Goal: Task Accomplishment & Management: Manage account settings

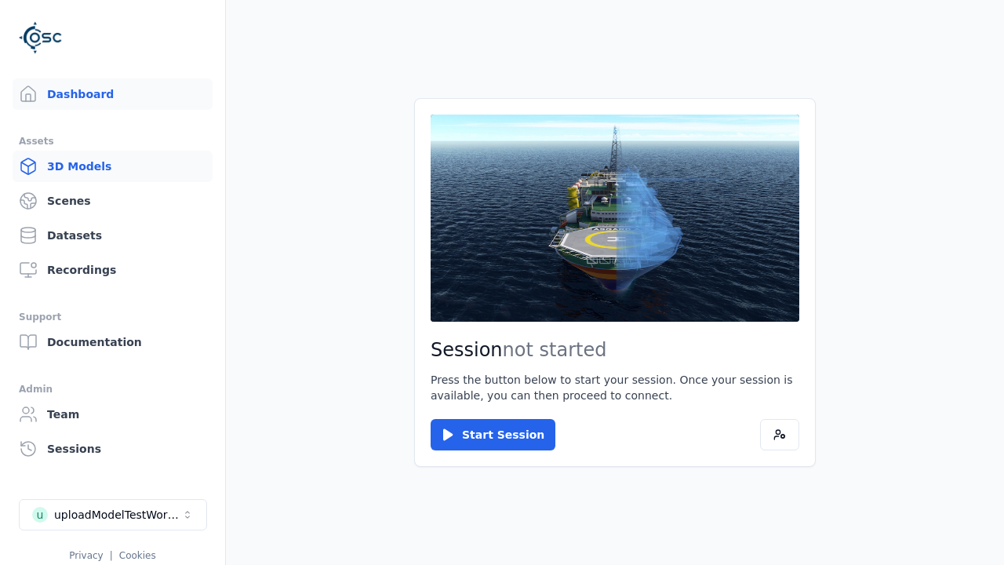
click at [111, 164] on link "3D Models" at bounding box center [113, 166] width 200 height 31
click at [106, 166] on link "3D Models" at bounding box center [113, 166] width 200 height 31
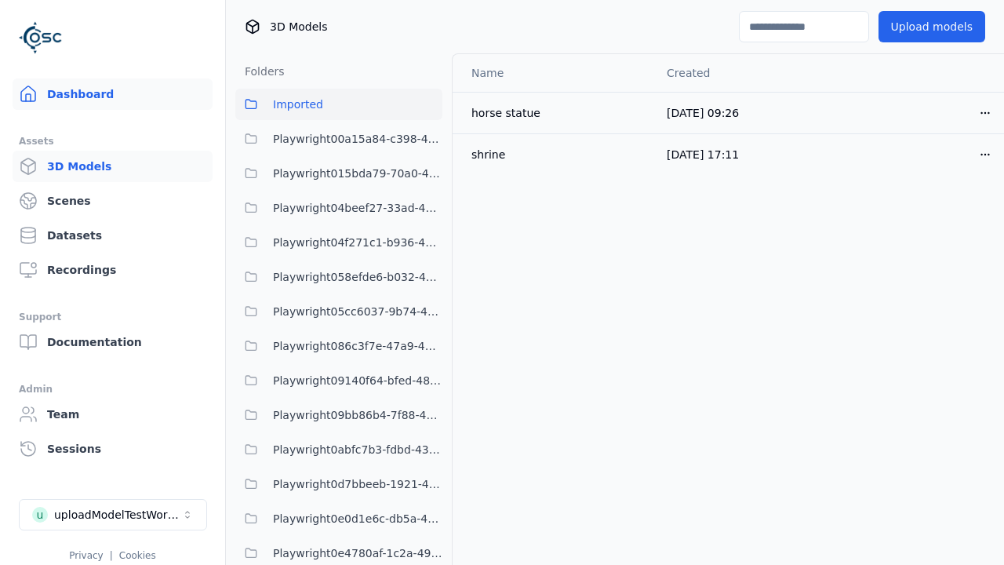
click at [60, 89] on link "Dashboard" at bounding box center [113, 93] width 200 height 31
click at [106, 94] on link "Dashboard" at bounding box center [113, 93] width 200 height 31
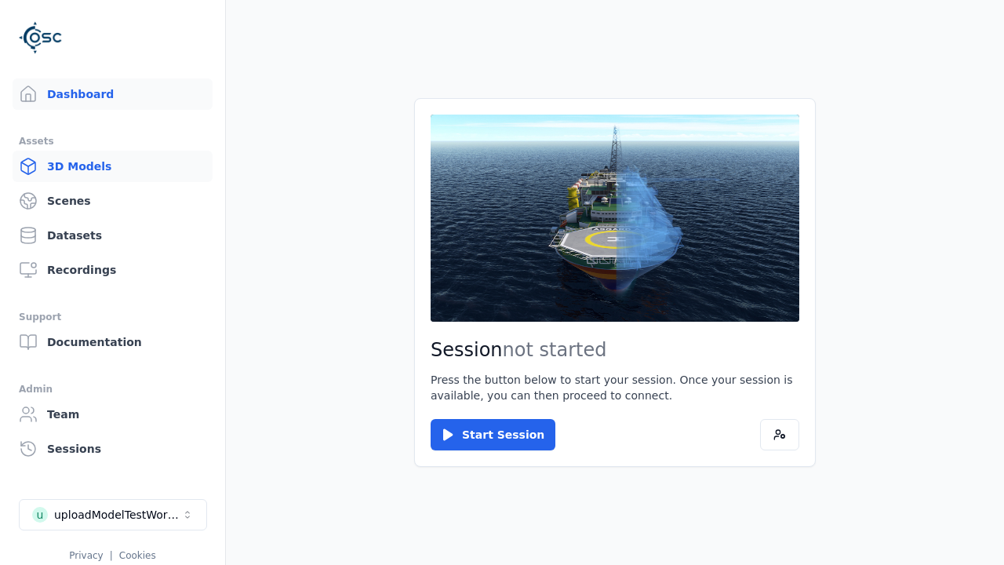
click at [82, 168] on link "3D Models" at bounding box center [113, 166] width 200 height 31
click at [106, 166] on link "3D Models" at bounding box center [113, 166] width 200 height 31
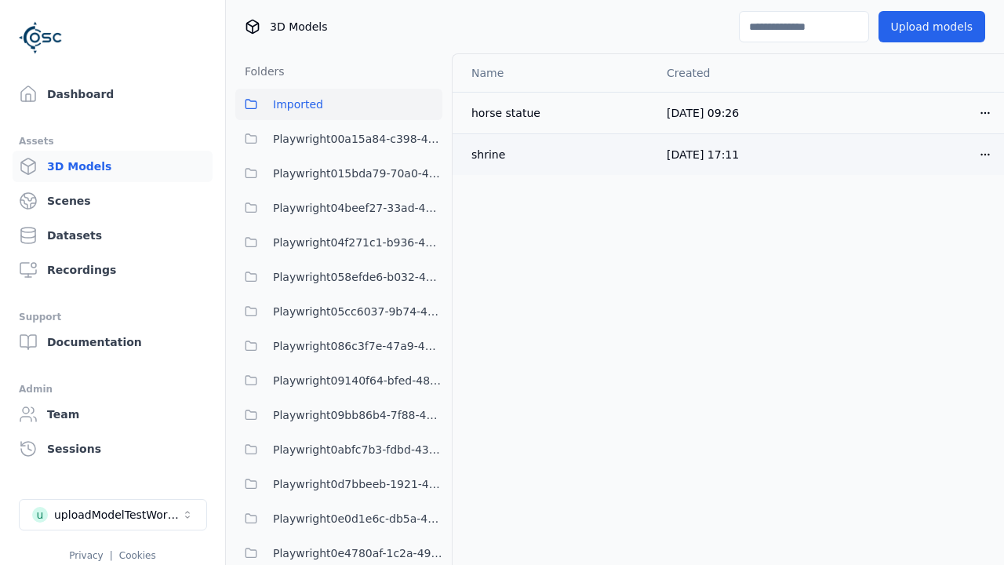
click at [979, 151] on icon "button" at bounding box center [985, 154] width 13 height 13
click at [958, 154] on html "Support Dashboard Assets 3D Models Scenes Datasets Recordings Support Documenta…" at bounding box center [502, 282] width 1004 height 565
click at [934, 194] on div "Rename" at bounding box center [923, 189] width 93 height 25
click at [924, 190] on div "Rename" at bounding box center [923, 189] width 93 height 25
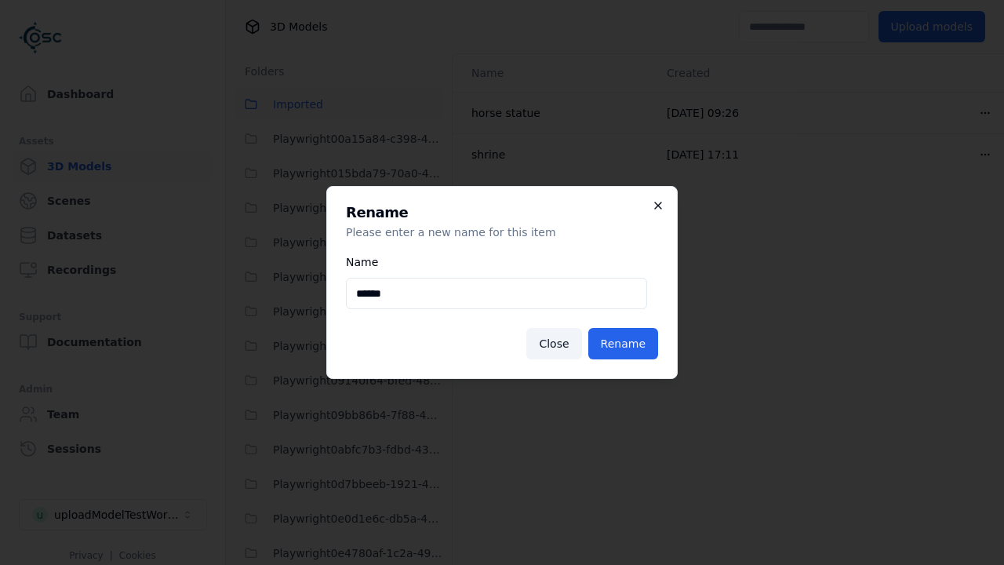
click at [658, 205] on icon "button" at bounding box center [658, 205] width 6 height 6
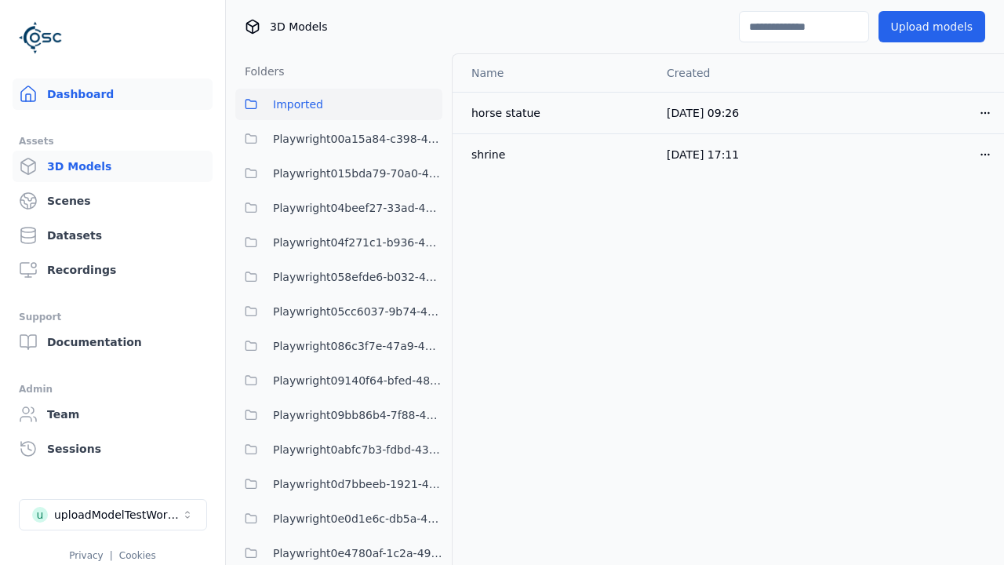
click at [43, 93] on link "Dashboard" at bounding box center [113, 93] width 200 height 31
click at [106, 94] on link "Dashboard" at bounding box center [113, 93] width 200 height 31
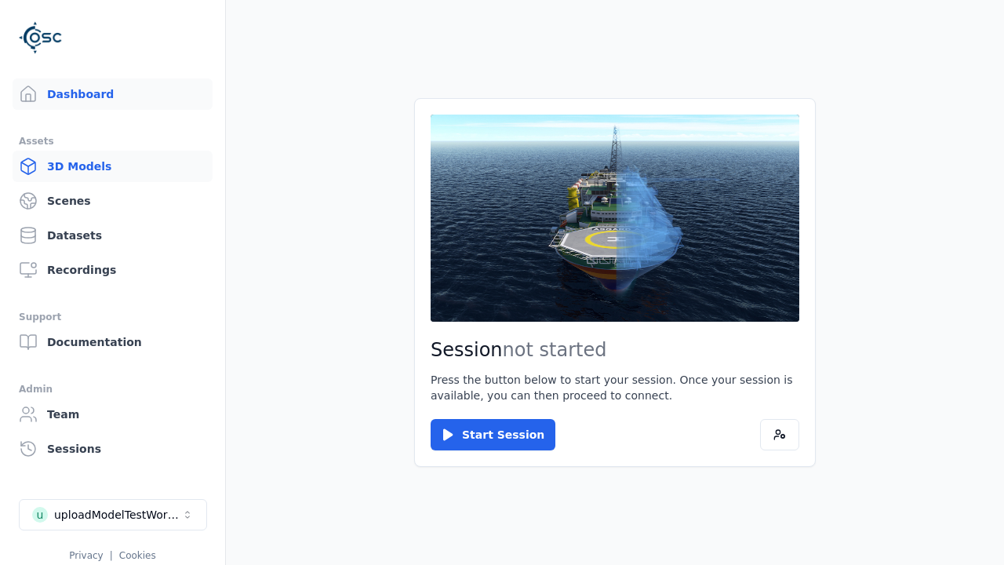
click at [64, 162] on link "3D Models" at bounding box center [113, 166] width 200 height 31
click at [106, 166] on link "3D Models" at bounding box center [113, 166] width 200 height 31
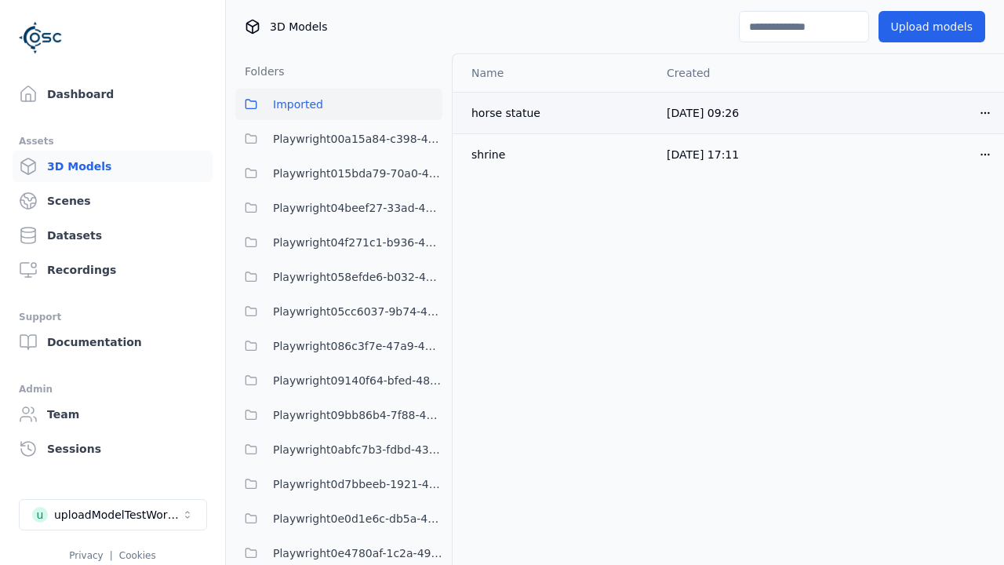
click at [979, 112] on icon "button" at bounding box center [985, 113] width 13 height 13
click at [958, 112] on html "Support Dashboard Assets 3D Models Scenes Datasets Recordings Support Documenta…" at bounding box center [502, 282] width 1004 height 565
click at [931, 147] on div "Rename" at bounding box center [923, 148] width 93 height 25
click at [924, 148] on div "Rename" at bounding box center [923, 148] width 93 height 25
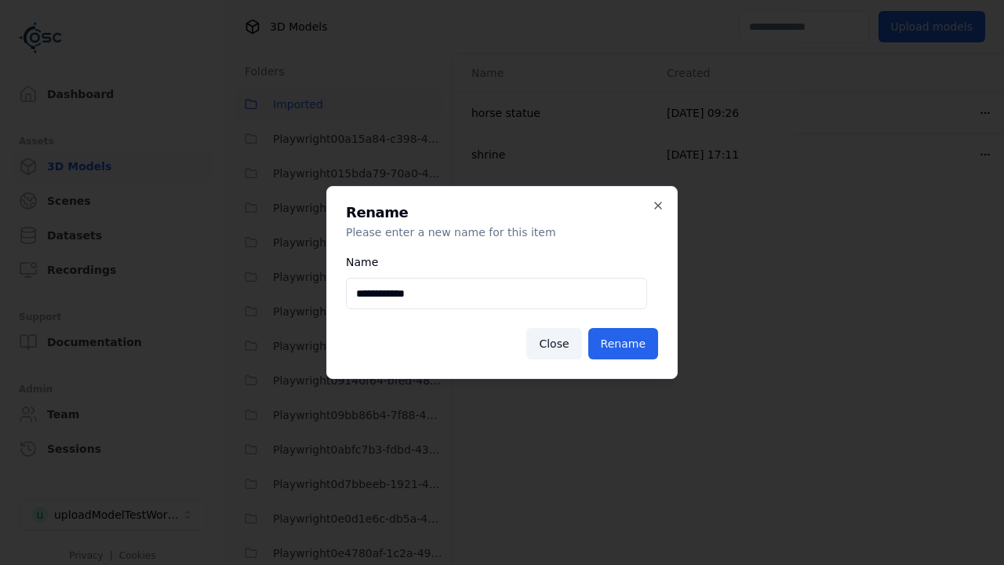
click at [430, 291] on input "**********" at bounding box center [496, 293] width 301 height 31
click at [496, 293] on input "**********" at bounding box center [496, 293] width 301 height 31
click at [641, 347] on button "Rename" at bounding box center [623, 343] width 70 height 31
type input "**********"
click at [625, 343] on button "Rename" at bounding box center [623, 343] width 70 height 31
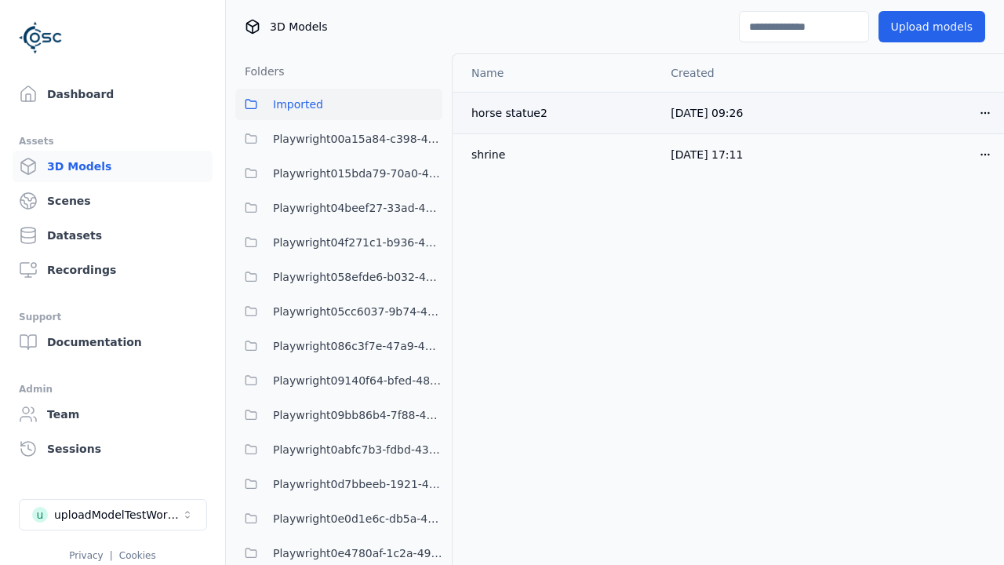
click at [585, 113] on div "horse statue2" at bounding box center [558, 113] width 174 height 16
click at [735, 184] on x-pw-glass at bounding box center [502, 282] width 1004 height 565
click at [969, 113] on button "Open menu" at bounding box center [984, 112] width 31 height 31
click at [958, 112] on html "Support Dashboard Assets 3D Models Scenes Datasets Recordings Support Documenta…" at bounding box center [502, 282] width 1004 height 565
click at [924, 204] on div "Move" at bounding box center [923, 198] width 93 height 25
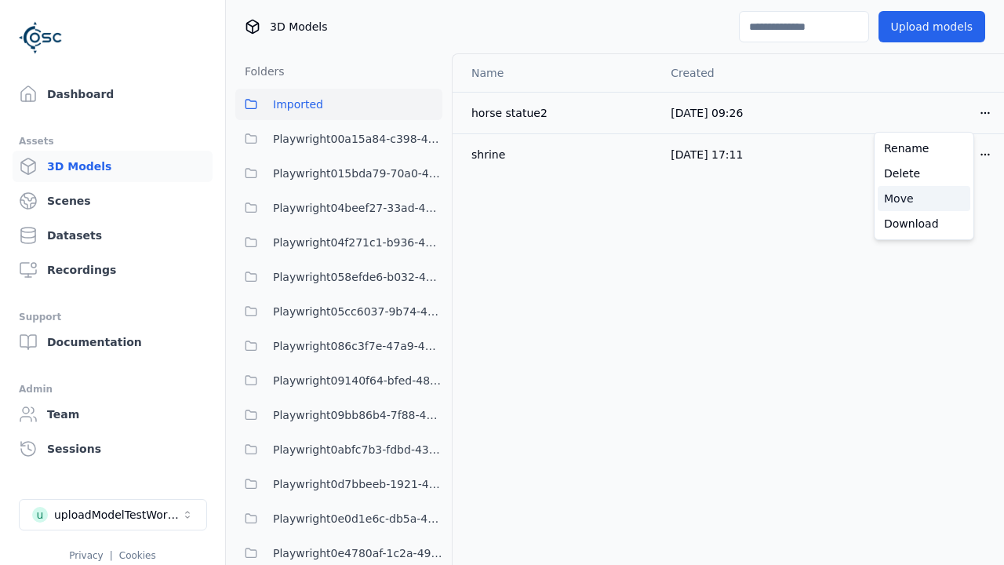
click at [924, 198] on div "Move" at bounding box center [923, 198] width 93 height 25
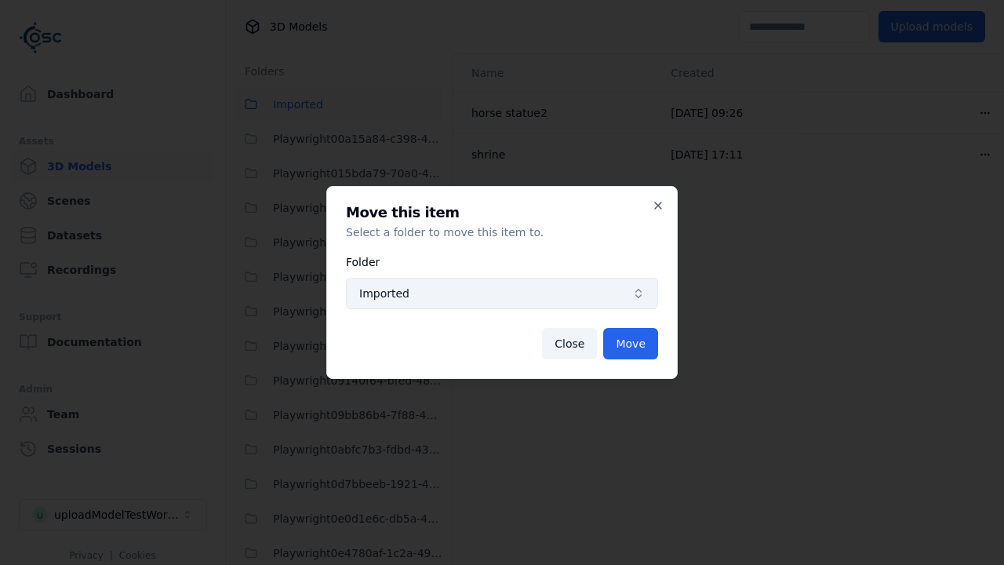
click at [457, 308] on button "Imported" at bounding box center [502, 293] width 312 height 31
click at [502, 293] on span "Imported" at bounding box center [492, 293] width 267 height 16
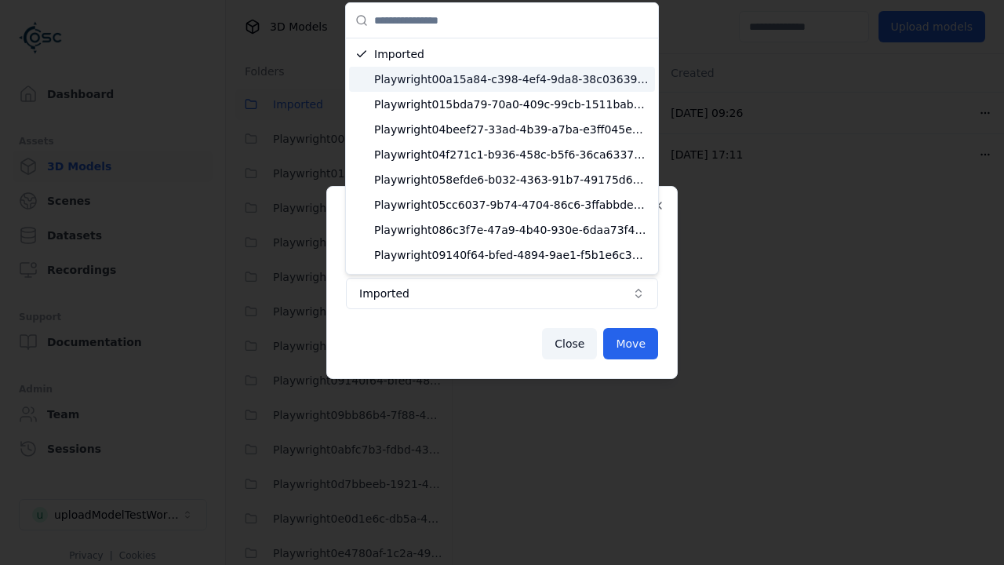
click at [502, 70] on div "Playwright00a15a84-c398-4ef4-9da8-38c036397b1e" at bounding box center [502, 79] width 306 height 25
click at [495, 79] on span "Playwright00a15a84-c398-4ef4-9da8-38c036397b1e" at bounding box center [511, 79] width 274 height 16
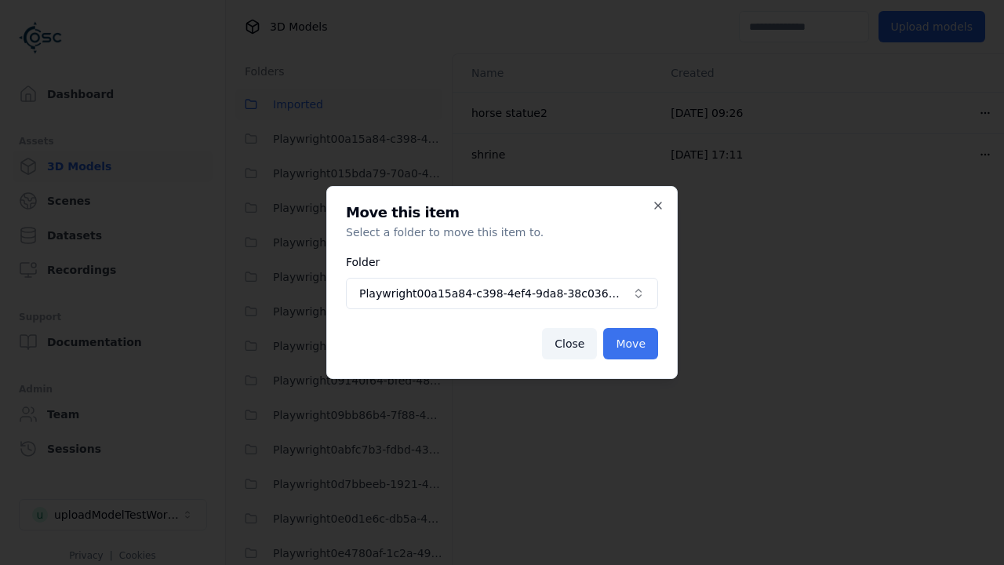
click at [641, 341] on button "Move" at bounding box center [630, 343] width 55 height 31
click at [631, 343] on button "Move" at bounding box center [630, 343] width 55 height 31
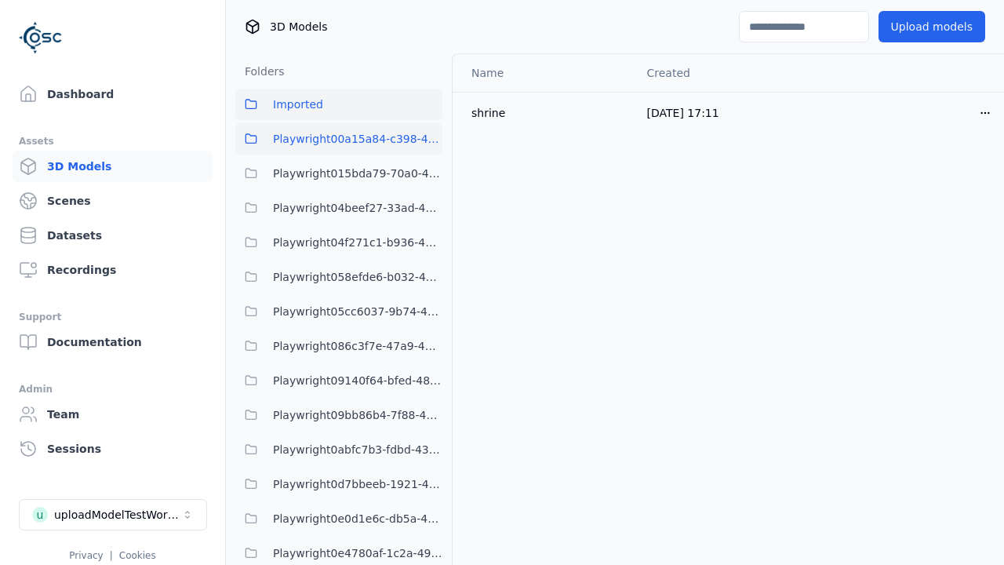
click at [278, 144] on span "Playwright00a15a84-c398-4ef4-9da8-38c036397b1e" at bounding box center [357, 138] width 169 height 19
click at [339, 139] on span "Playwright00a15a84-c398-4ef4-9da8-38c036397b1e" at bounding box center [357, 138] width 169 height 19
click at [516, 16] on x-pw-glass at bounding box center [502, 282] width 1004 height 565
click at [551, 102] on td "horse statue2" at bounding box center [554, 113] width 205 height 42
click at [439, 17] on x-pw-glass at bounding box center [502, 282] width 1004 height 565
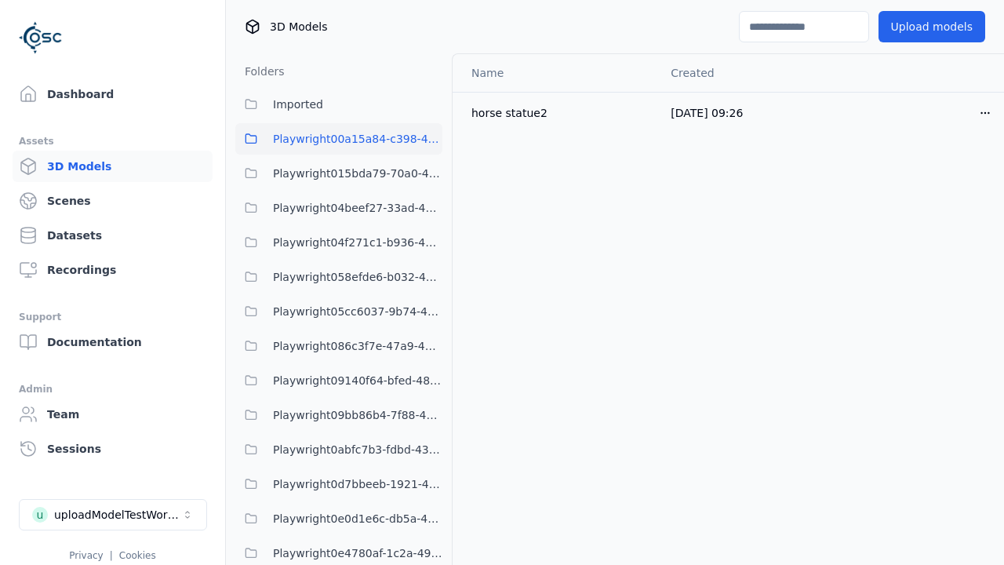
click at [558, 10] on x-pw-glass at bounding box center [502, 282] width 1004 height 565
click at [554, 114] on div "horse statue2" at bounding box center [558, 113] width 174 height 16
click at [496, 107] on div "horse statue2" at bounding box center [558, 113] width 174 height 16
click at [702, 111] on span "[DATE] 09:26" at bounding box center [706, 113] width 72 height 13
click at [503, 13] on x-pw-glass at bounding box center [502, 282] width 1004 height 565
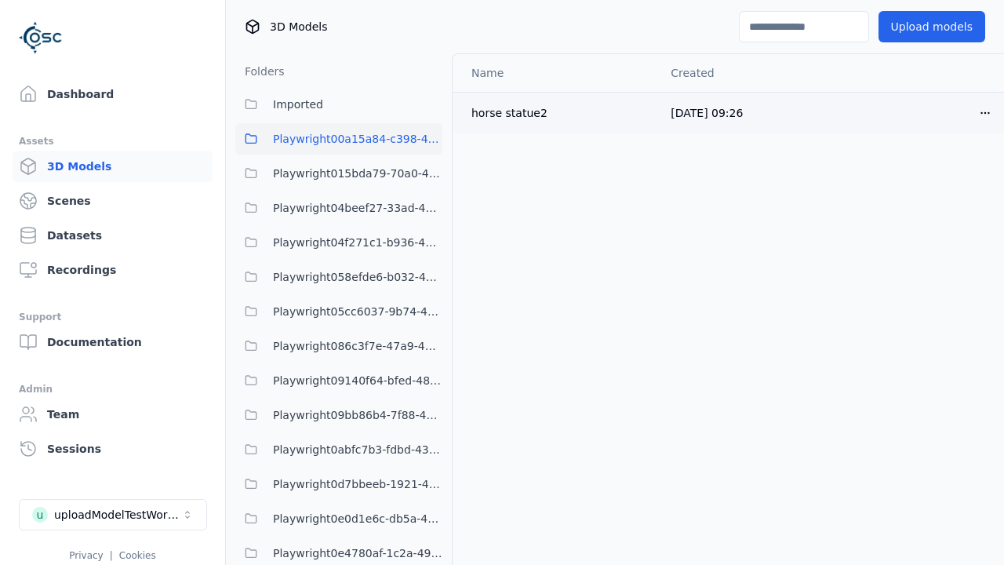
click at [558, 107] on div "horse statue2" at bounding box center [558, 113] width 174 height 16
click at [979, 118] on icon "button" at bounding box center [985, 113] width 13 height 13
click at [958, 112] on html "Support Dashboard Assets 3D Models Scenes Datasets Recordings Support Documenta…" at bounding box center [502, 282] width 1004 height 565
click at [88, 96] on link "Dashboard" at bounding box center [113, 93] width 200 height 31
click at [106, 94] on link "Dashboard" at bounding box center [113, 93] width 200 height 31
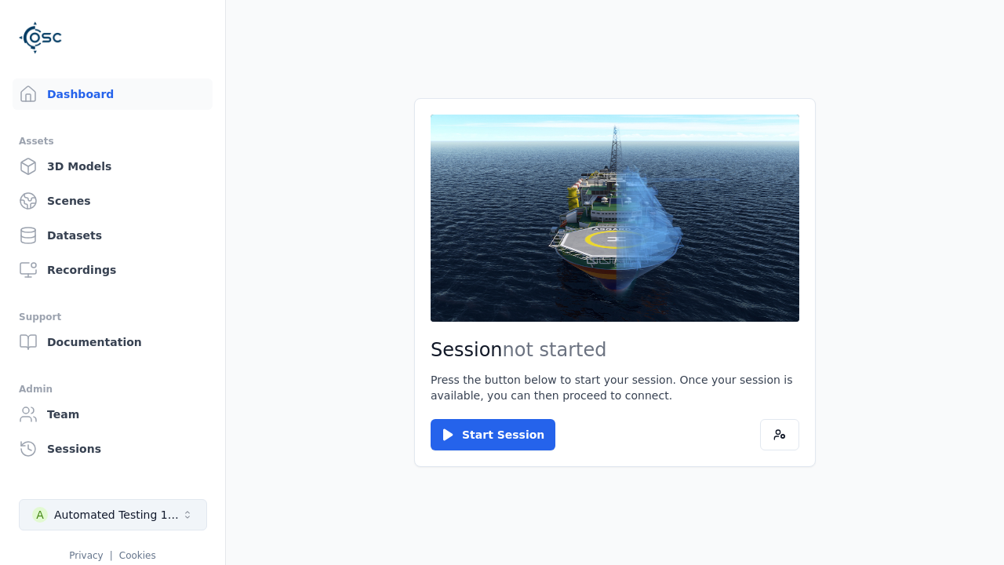
click at [154, 523] on button "A Automated Testing 1 - Playwright" at bounding box center [113, 514] width 188 height 31
click at [113, 514] on div "Automated Testing 1 - Playwright" at bounding box center [117, 515] width 127 height 16
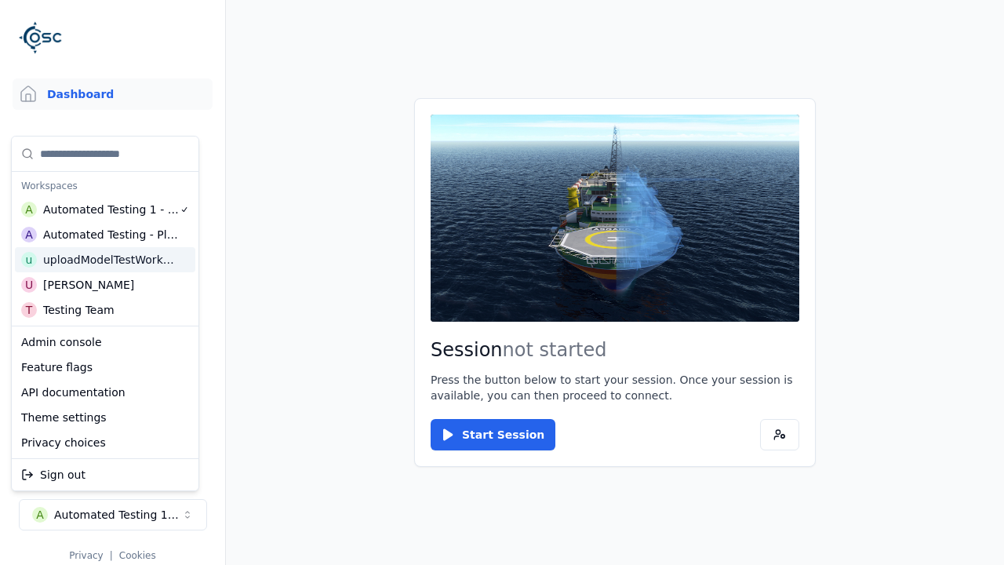
click at [136, 267] on div "uploadModelTestWorkspace" at bounding box center [110, 260] width 135 height 16
click at [110, 260] on div "uploadModelTestWorkspace" at bounding box center [110, 260] width 135 height 16
click at [332, 278] on html "Support Dashboard Assets 3D Models Scenes Datasets Recordings Support Documenta…" at bounding box center [502, 282] width 1004 height 565
click at [502, 282] on html "Support Dashboard Assets 3D Models Scenes Datasets Recordings Support Documenta…" at bounding box center [502, 282] width 1004 height 565
